Goal: Task Accomplishment & Management: Manage account settings

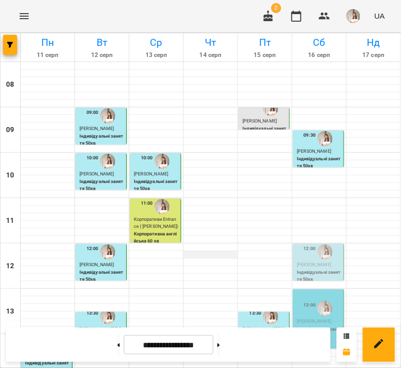
scroll to position [78, 0]
click at [297, 318] on p "[PERSON_NAME]" at bounding box center [319, 321] width 45 height 7
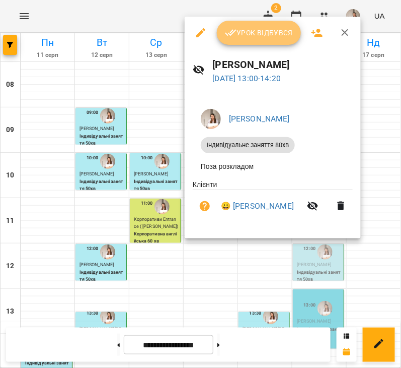
click at [251, 37] on span "Урок відбувся" at bounding box center [259, 33] width 68 height 12
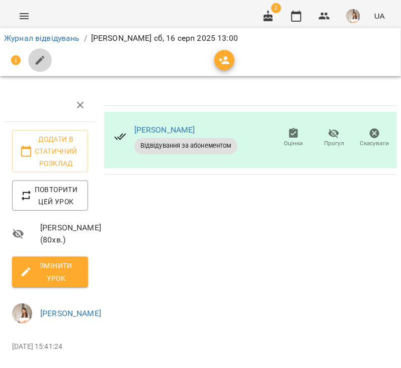
click at [28, 59] on button "button" at bounding box center [40, 60] width 24 height 24
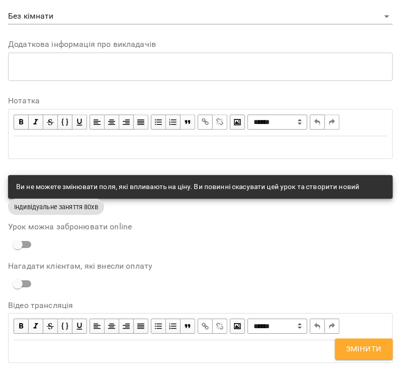
click at [28, 146] on div "Edit text" at bounding box center [201, 147] width 374 height 12
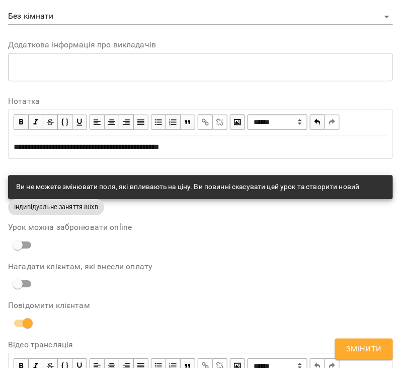
click at [102, 150] on span "**********" at bounding box center [87, 147] width 146 height 8
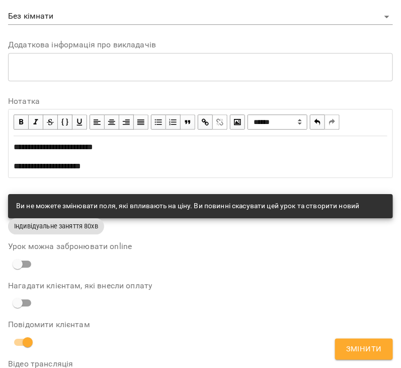
click at [353, 347] on span "Змінити" at bounding box center [364, 348] width 36 height 13
